Goal: Information Seeking & Learning: Learn about a topic

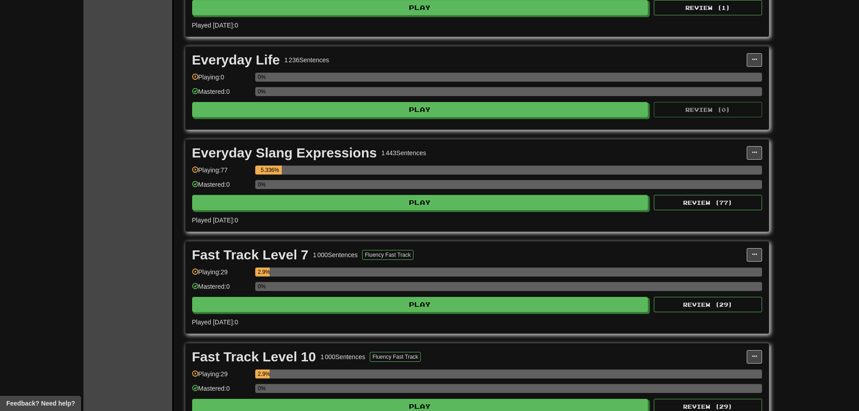
scroll to position [541, 0]
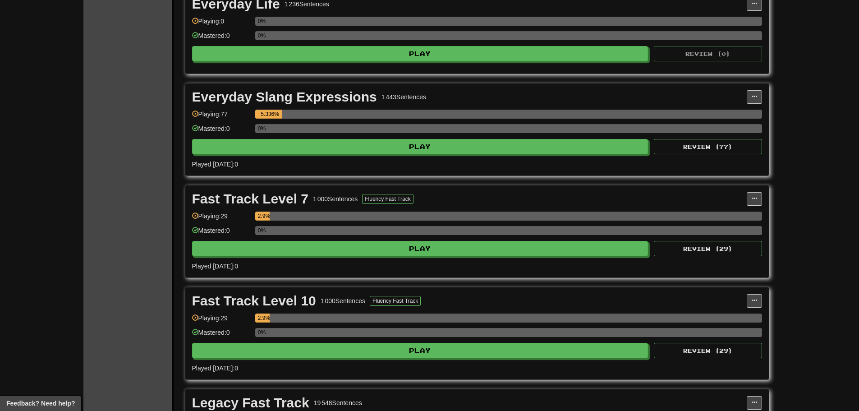
drag, startPoint x: 361, startPoint y: 205, endPoint x: 168, endPoint y: 251, distance: 198.1
click at [168, 252] on div "Clozemaster Dashboard Collections Cloze-Reading Get fluent faster. Clozemaster …" at bounding box center [128, 56] width 90 height 1159
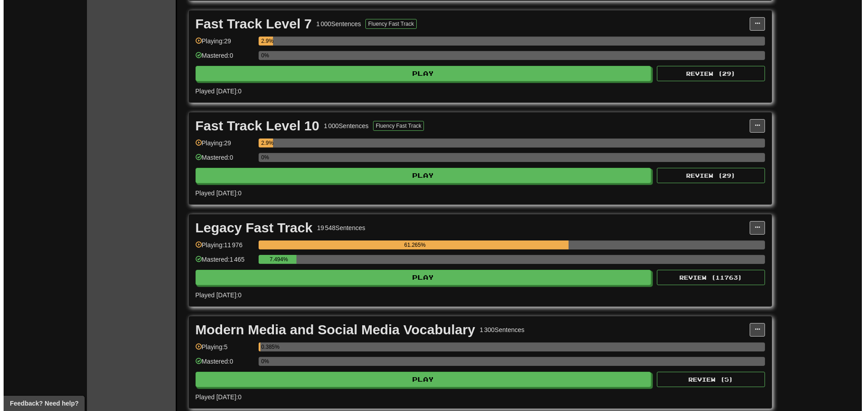
scroll to position [811, 0]
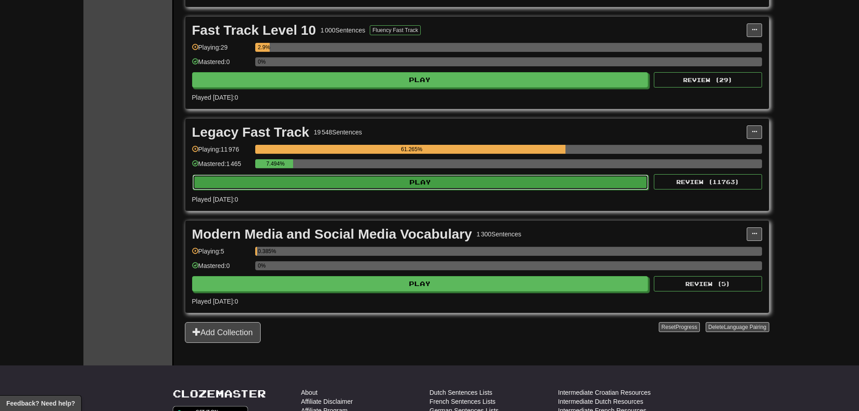
click at [342, 186] on button "Play" at bounding box center [420, 181] width 456 height 15
select select "**"
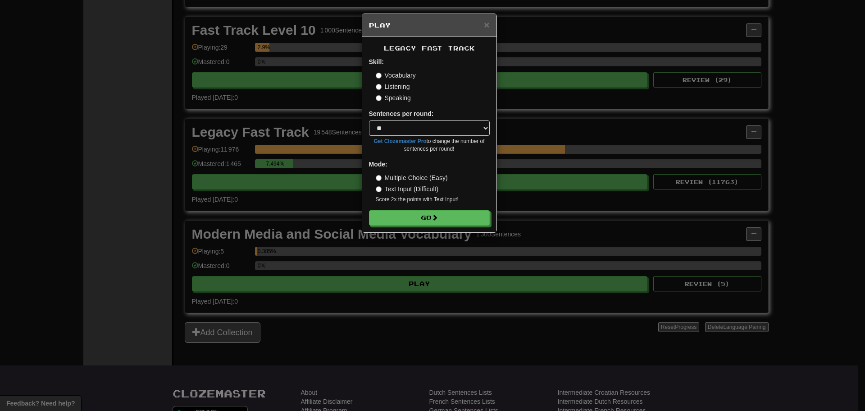
click at [389, 86] on label "Listening" at bounding box center [393, 86] width 34 height 9
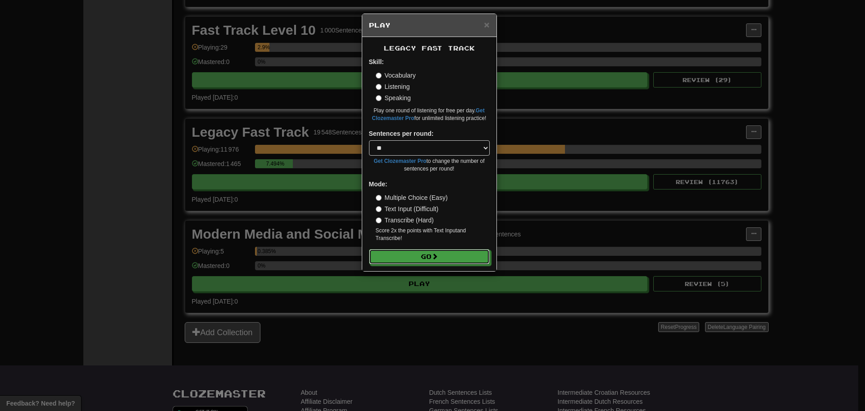
drag, startPoint x: 448, startPoint y: 261, endPoint x: 427, endPoint y: 216, distance: 49.4
click at [448, 261] on button "Go" at bounding box center [429, 256] width 121 height 15
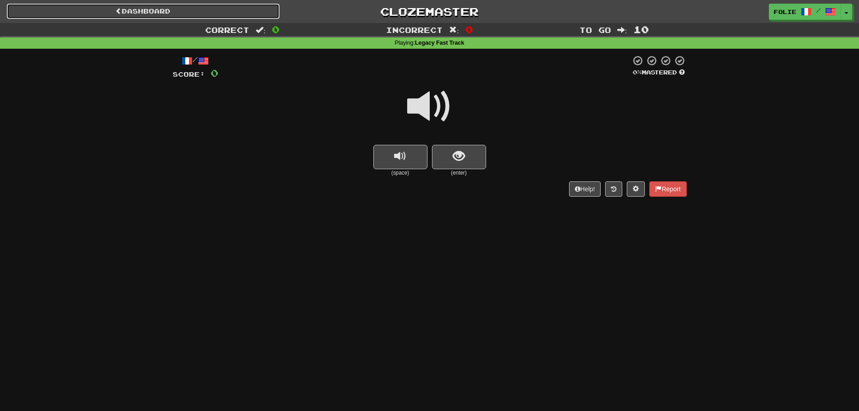
click at [190, 11] on link "Dashboard" at bounding box center [143, 11] width 273 height 15
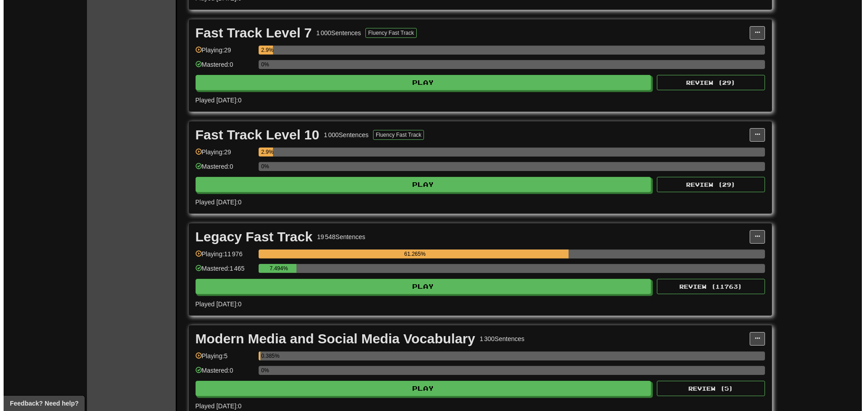
scroll to position [721, 0]
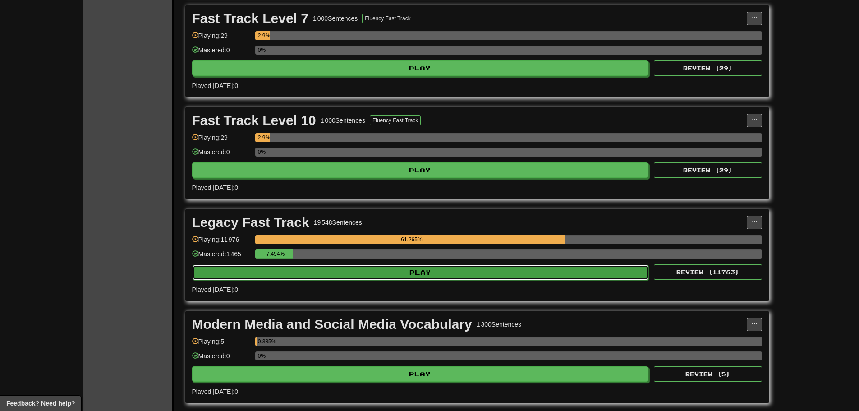
click at [398, 276] on button "Play" at bounding box center [420, 272] width 456 height 15
select select "**"
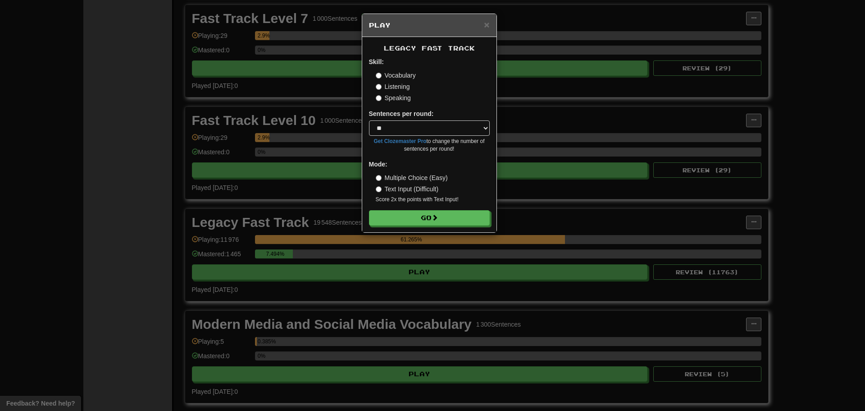
click at [391, 89] on label "Listening" at bounding box center [393, 86] width 34 height 9
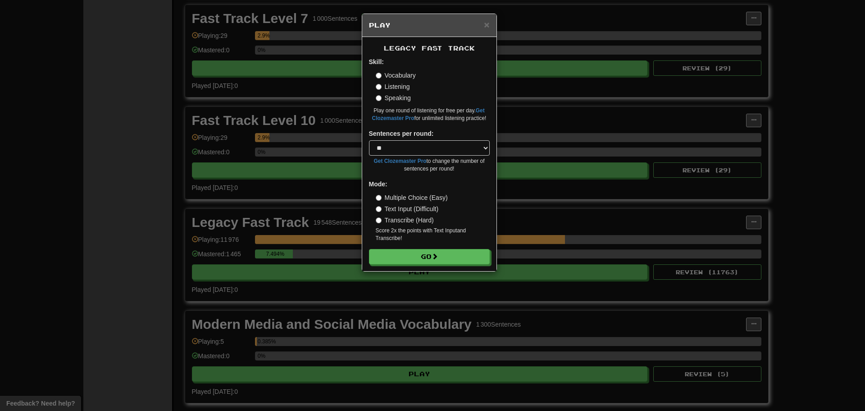
click at [407, 222] on label "Transcribe (Hard)" at bounding box center [405, 219] width 58 height 9
click at [431, 260] on button "Go" at bounding box center [430, 256] width 121 height 15
